Goal: Task Accomplishment & Management: Manage account settings

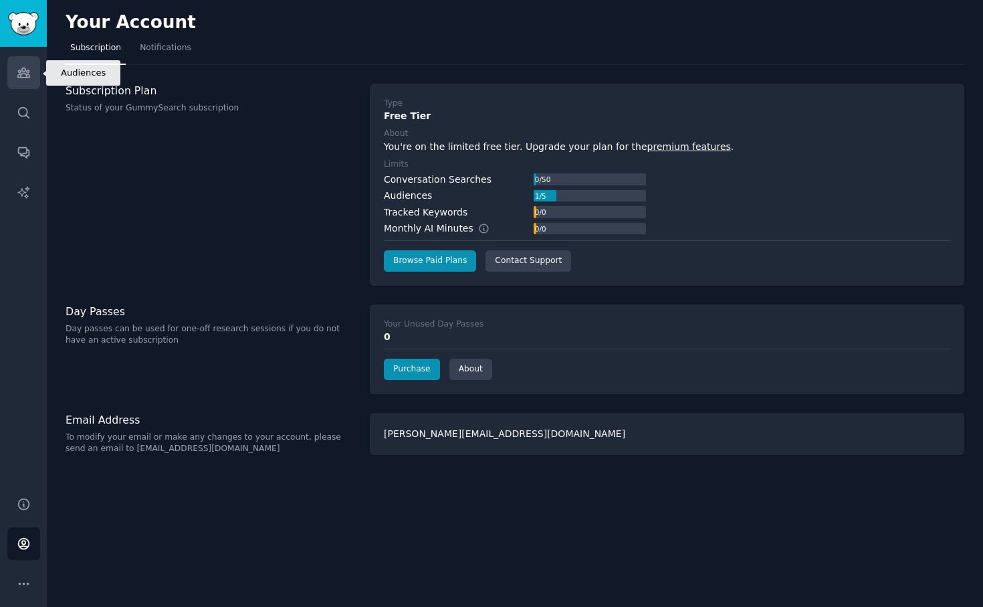
click at [30, 73] on link "Audiences" at bounding box center [23, 72] width 33 height 33
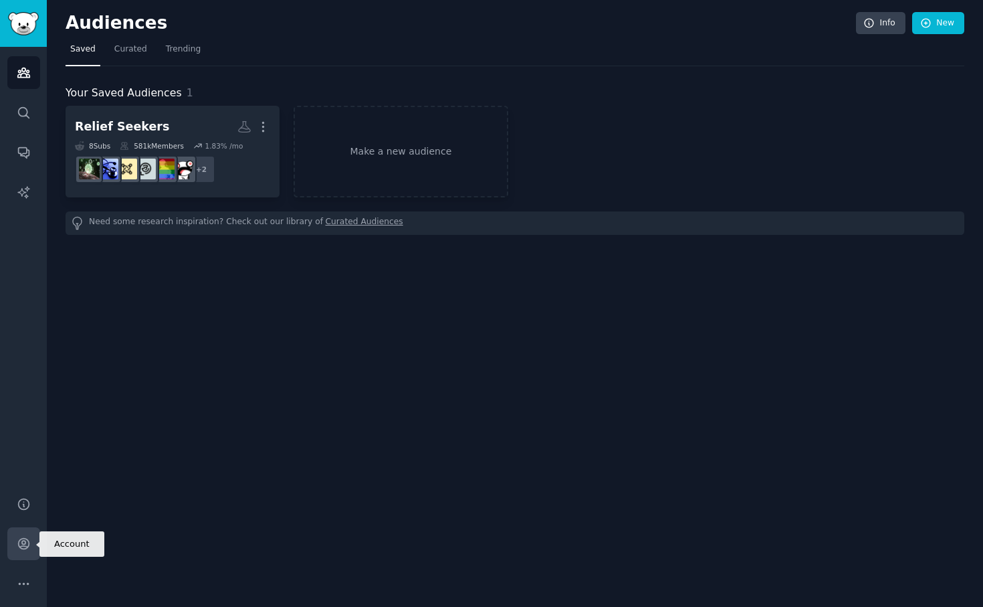
click at [23, 527] on icon "Sidebar" at bounding box center [24, 543] width 14 height 14
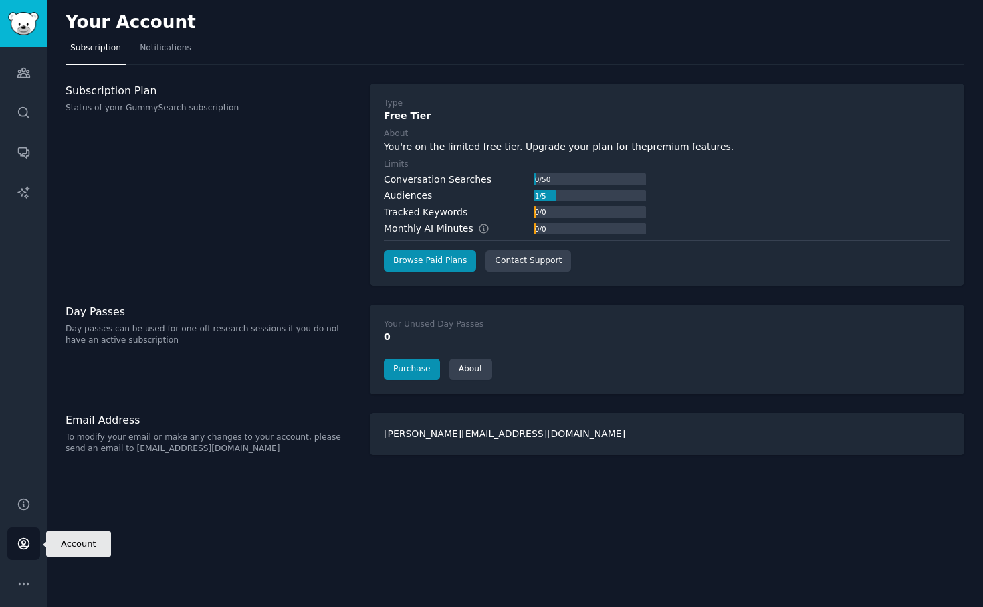
click at [17, 527] on link "Account" at bounding box center [23, 543] width 33 height 33
click at [30, 527] on icon "Sidebar" at bounding box center [24, 583] width 14 height 14
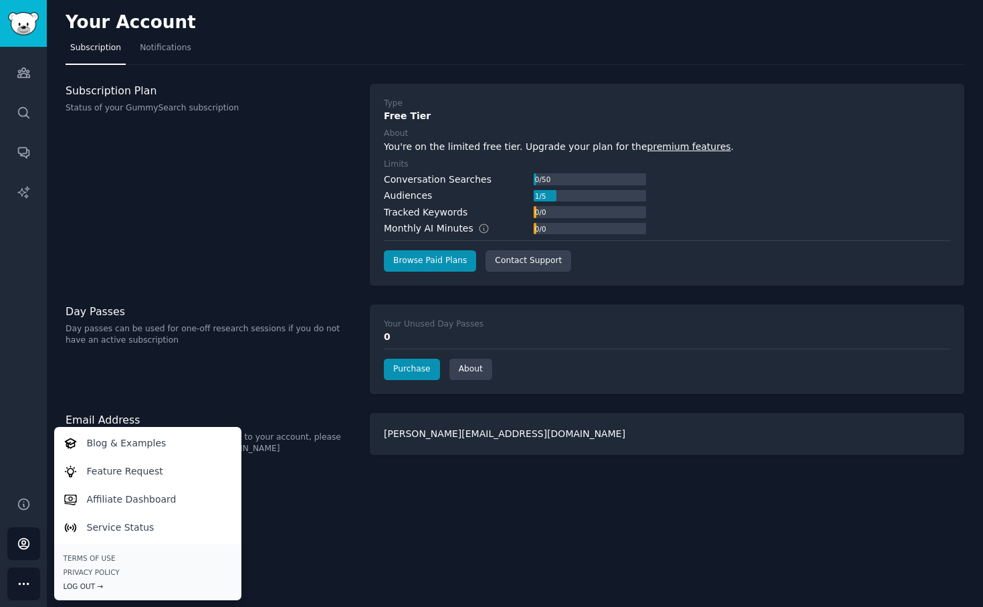
click at [77, 527] on div "Log Out →" at bounding box center [148, 585] width 169 height 9
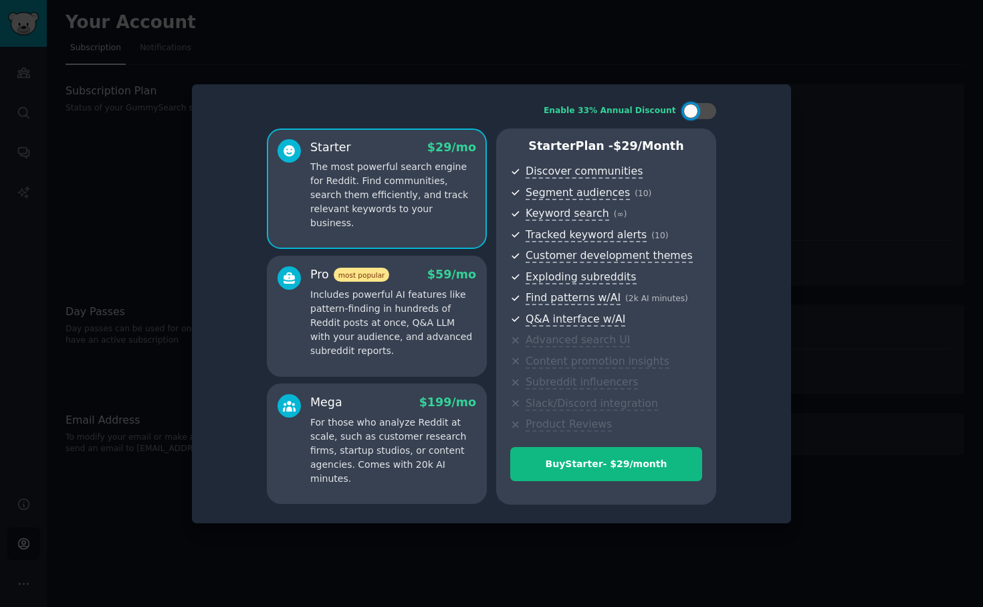
click at [772, 54] on div at bounding box center [491, 303] width 983 height 607
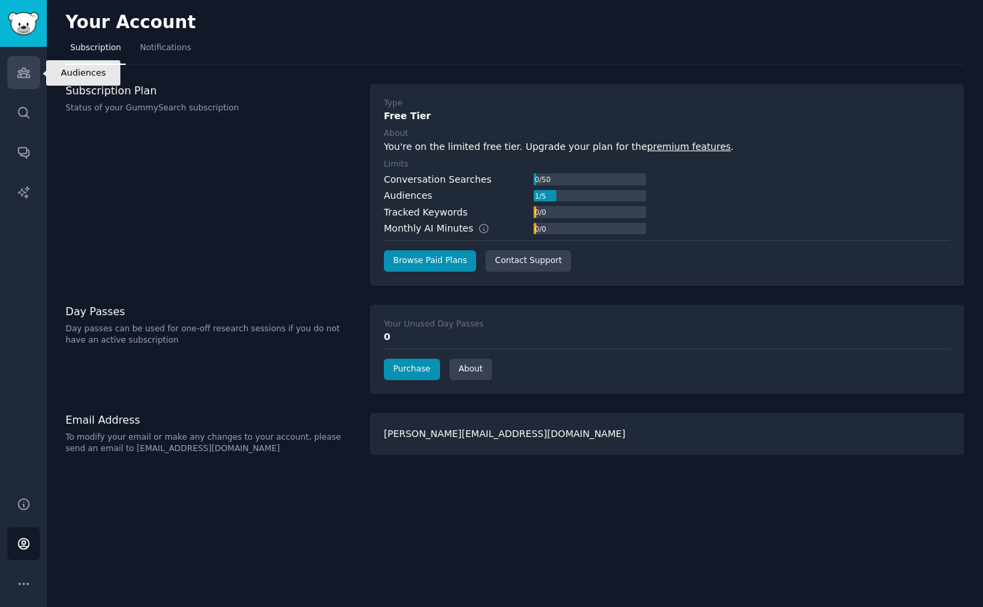
click at [24, 71] on icon "Sidebar" at bounding box center [23, 72] width 12 height 9
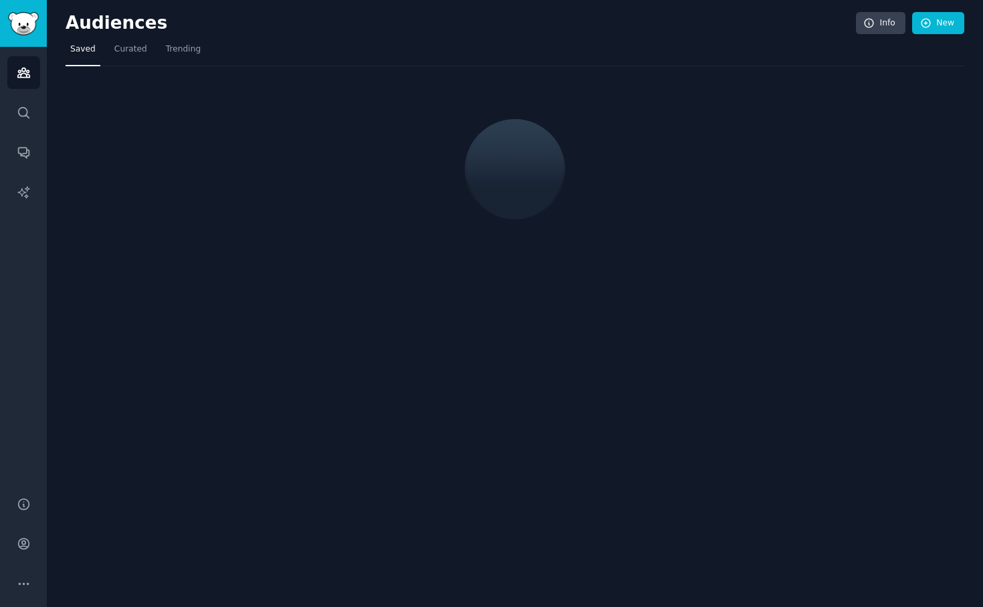
click at [22, 133] on div "Audiences Search Conversations AI Reports" at bounding box center [23, 263] width 47 height 433
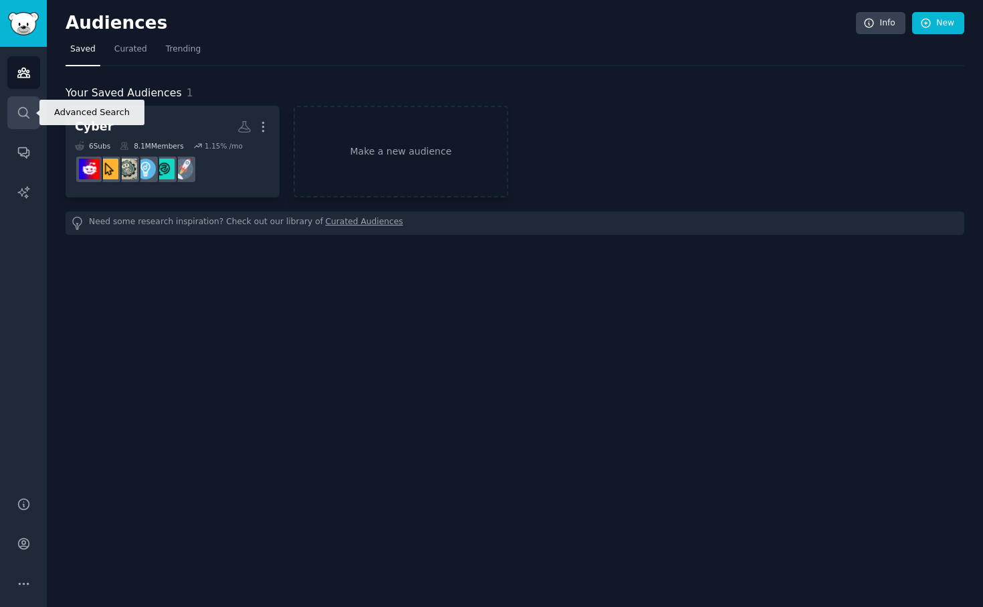
click at [19, 116] on icon "Sidebar" at bounding box center [24, 113] width 14 height 14
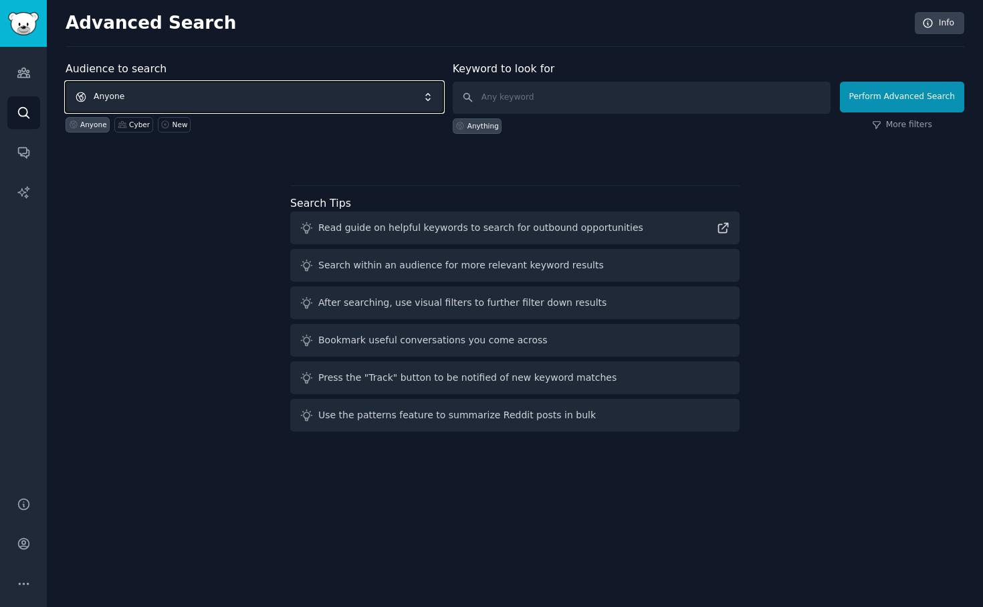
click at [160, 103] on span "Anyone" at bounding box center [255, 97] width 378 height 31
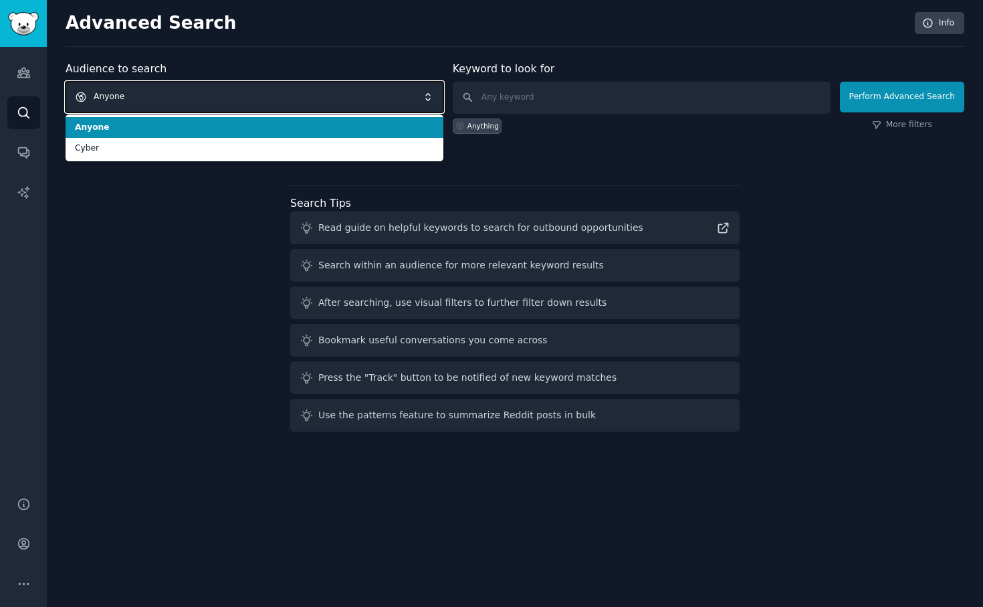
click at [160, 102] on span "Anyone" at bounding box center [255, 97] width 378 height 31
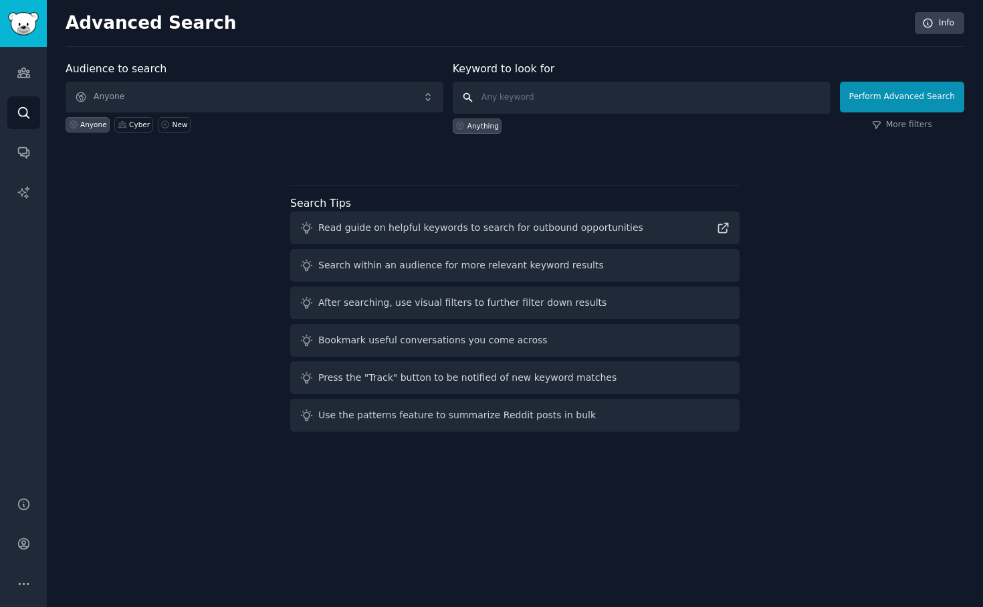
click at [510, 107] on input "text" at bounding box center [642, 98] width 378 height 32
type input "SOC"
click button "Perform Advanced Search" at bounding box center [902, 97] width 124 height 31
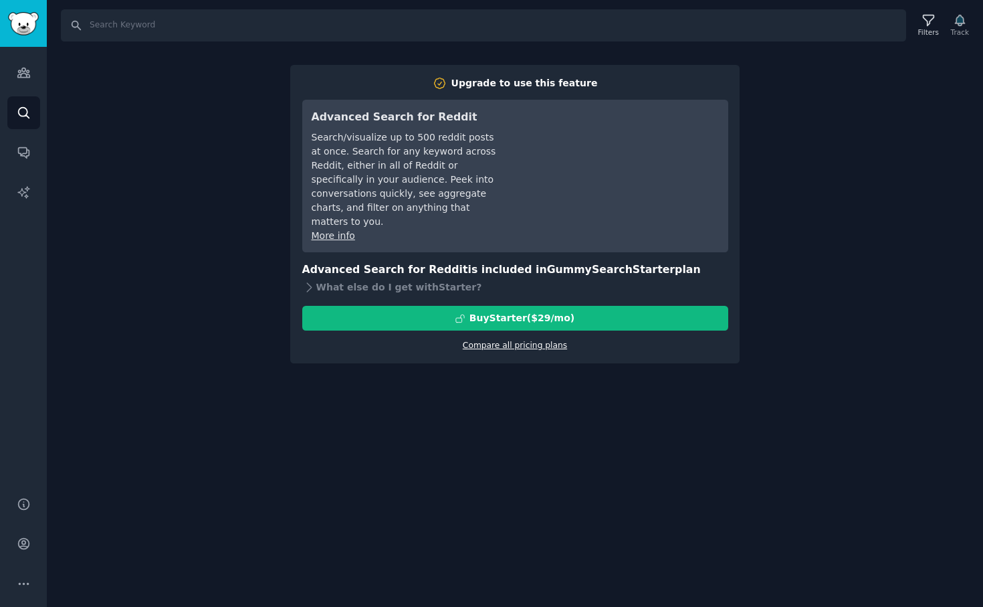
click at [508, 340] on link "Compare all pricing plans" at bounding box center [515, 344] width 104 height 9
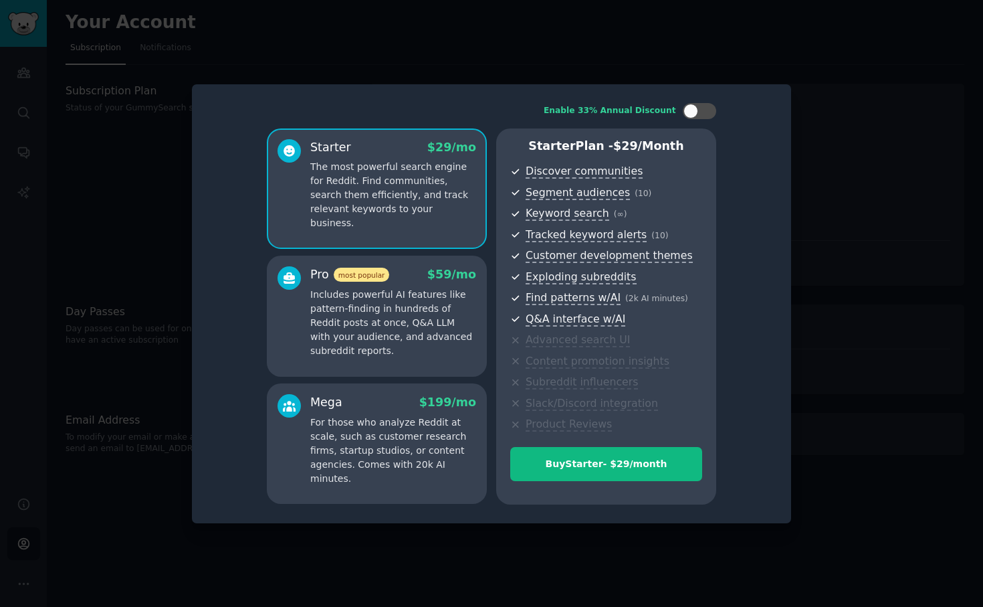
click at [393, 179] on p "The most powerful search engine for Reddit. Find communities, search them effic…" at bounding box center [393, 195] width 166 height 70
click at [687, 108] on div at bounding box center [690, 111] width 15 height 15
click at [688, 108] on icon at bounding box center [691, 111] width 7 height 7
click at [687, 108] on div at bounding box center [690, 111] width 15 height 15
click at [405, 440] on p "For those who analyze Reddit at scale, such as customer research firms, startup…" at bounding box center [393, 450] width 166 height 70
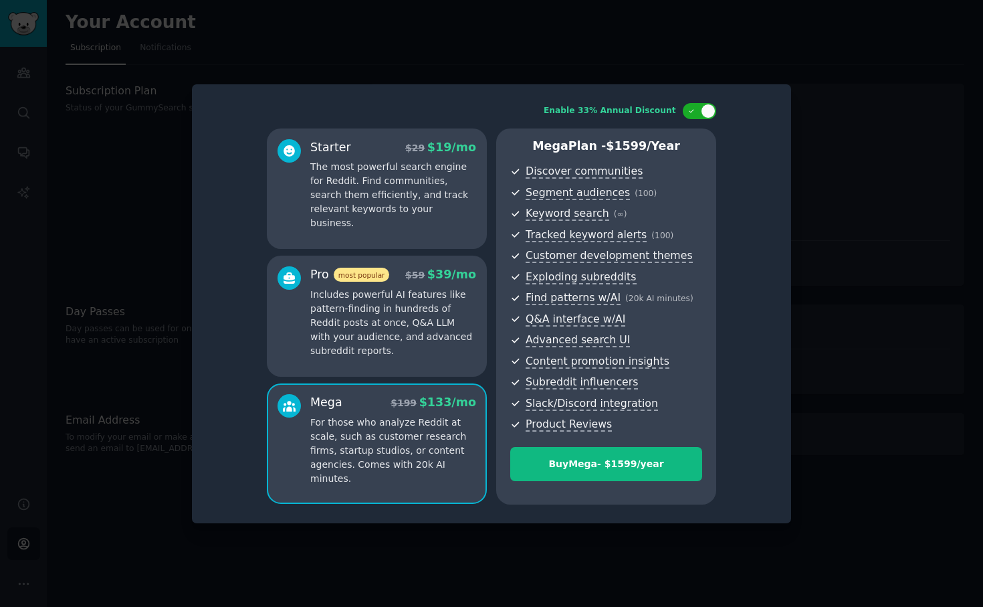
click at [405, 343] on p "Includes powerful AI features like pattern-finding in hundreds of Reddit posts …" at bounding box center [393, 323] width 166 height 70
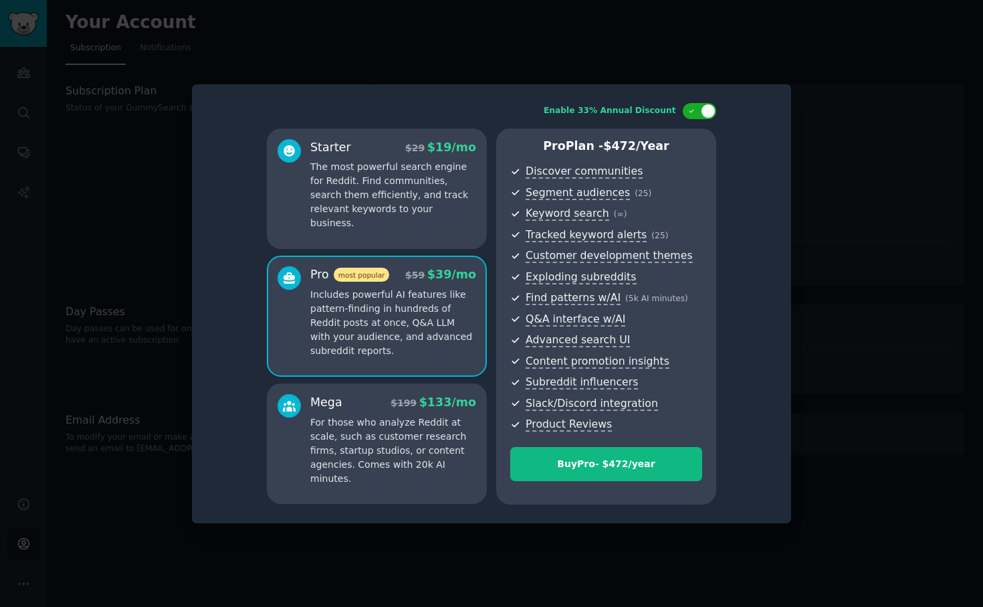
click at [343, 195] on p "The most powerful search engine for Reddit. Find communities, search them effic…" at bounding box center [393, 195] width 166 height 70
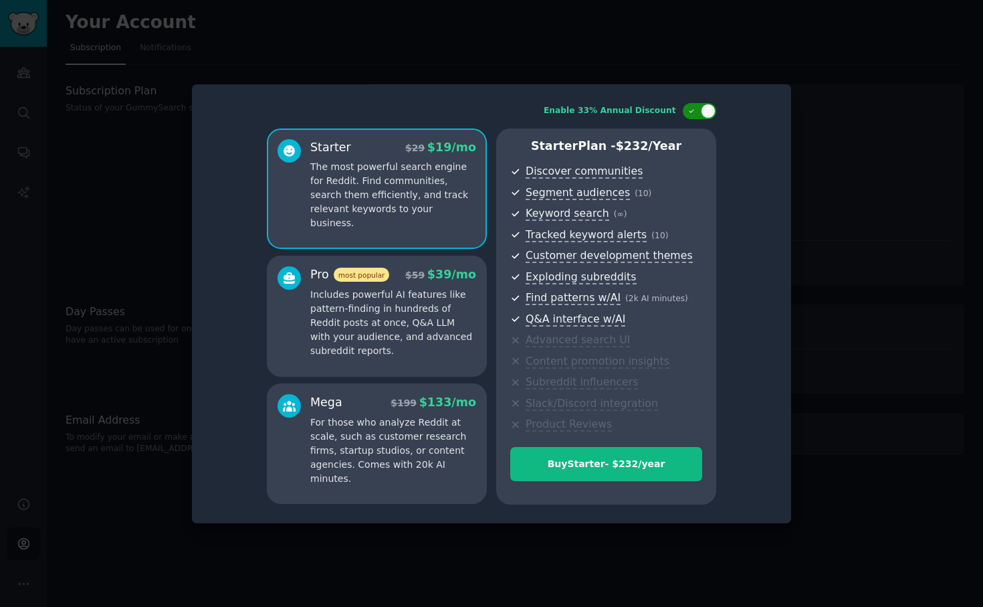
click at [708, 110] on div at bounding box center [708, 111] width 15 height 15
checkbox input "false"
click at [865, 162] on div at bounding box center [491, 303] width 983 height 607
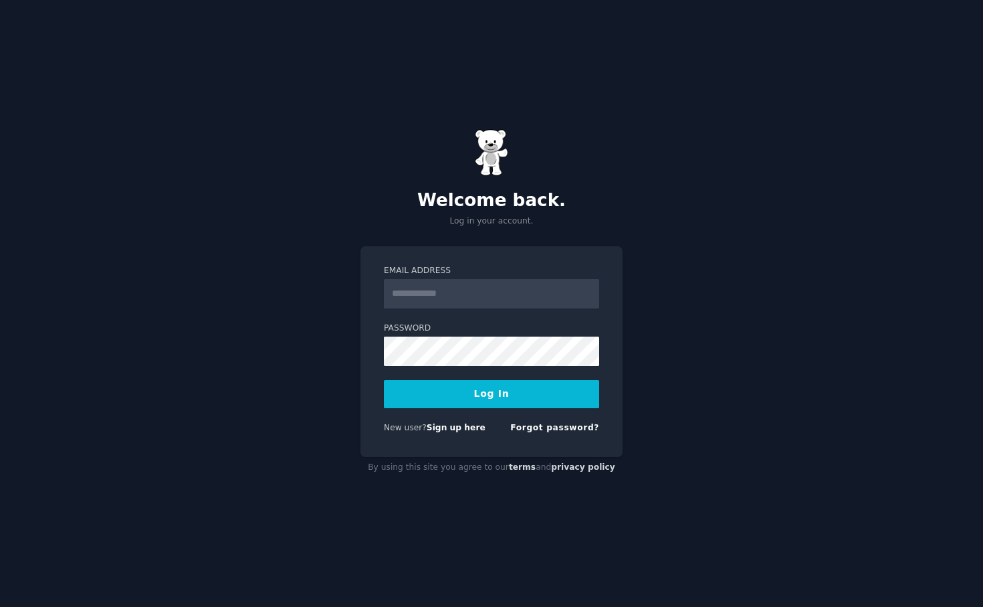
click at [440, 286] on input "Email Address" at bounding box center [491, 293] width 215 height 29
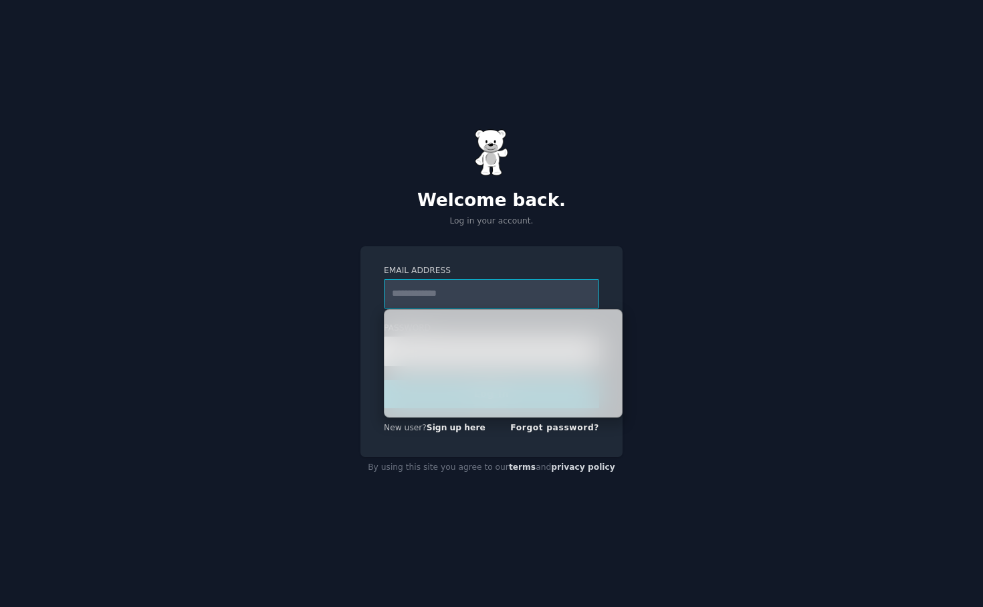
type input "**********"
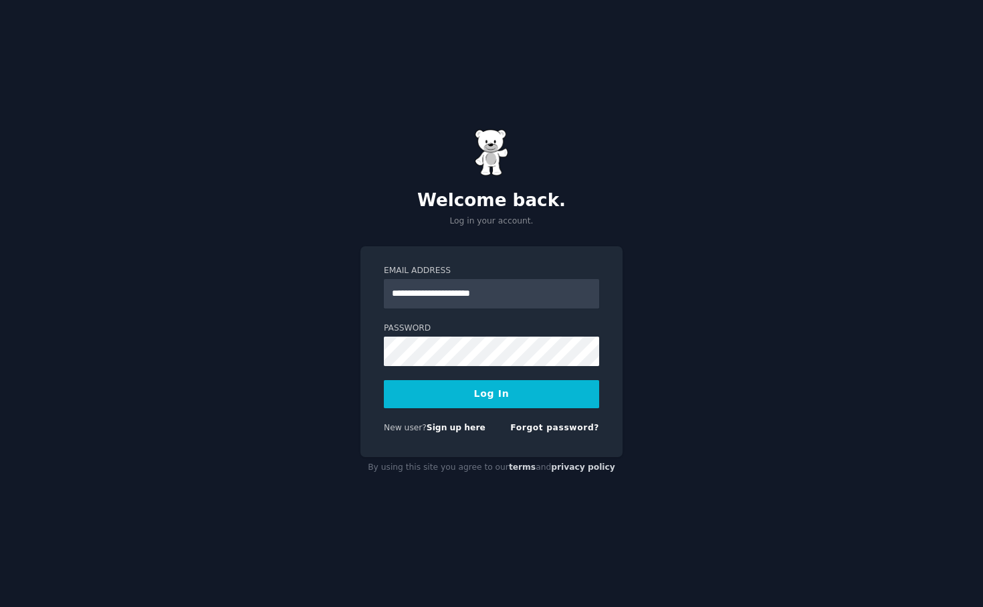
click at [474, 398] on button "Log In" at bounding box center [491, 394] width 215 height 28
